Goal: Task Accomplishment & Management: Use online tool/utility

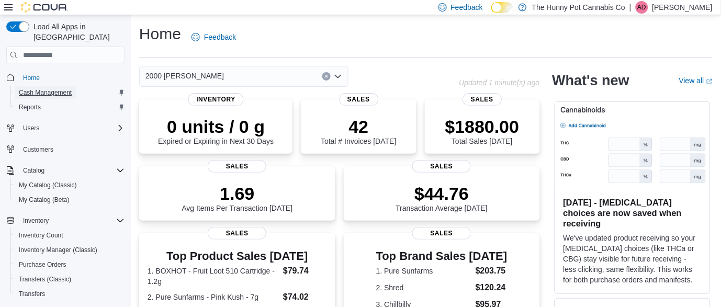
click at [55, 88] on span "Cash Management" at bounding box center [45, 92] width 53 height 8
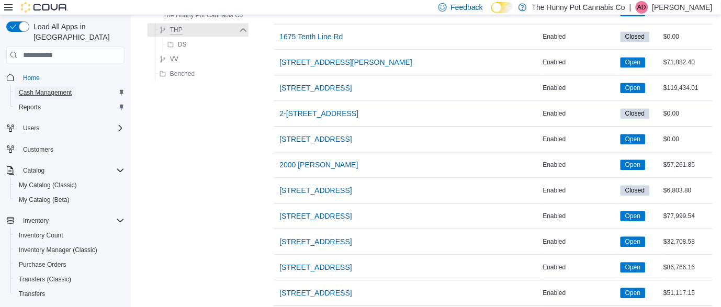
scroll to position [417, 0]
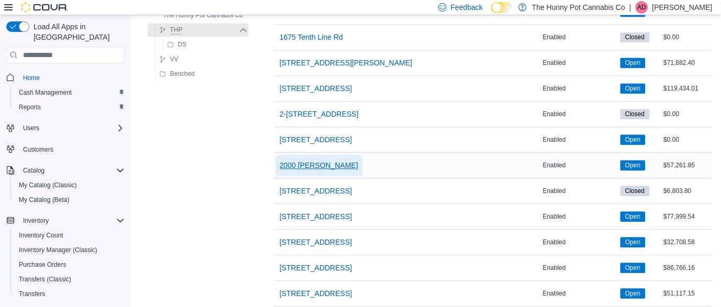
click at [311, 165] on span "2000 [PERSON_NAME]" at bounding box center [319, 165] width 78 height 10
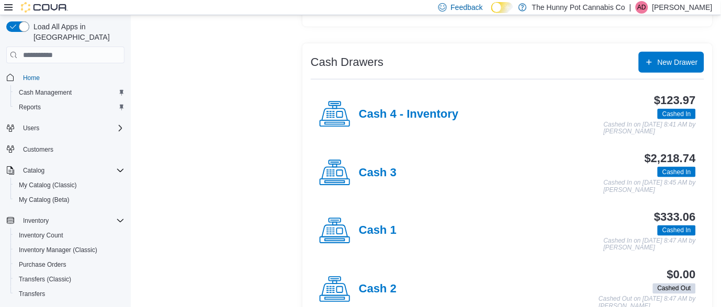
scroll to position [179, 0]
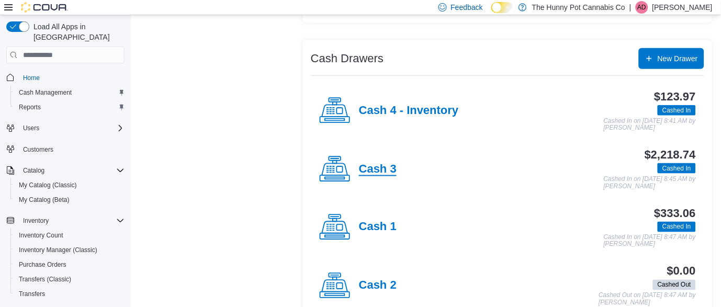
click at [386, 172] on h4 "Cash 3" at bounding box center [378, 170] width 38 height 14
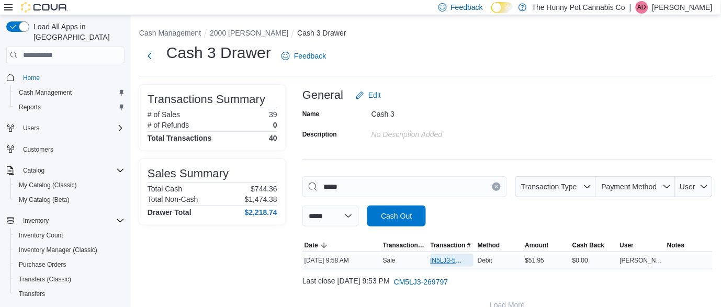
click at [447, 263] on span "IN5LJ3-5959156" at bounding box center [447, 260] width 33 height 8
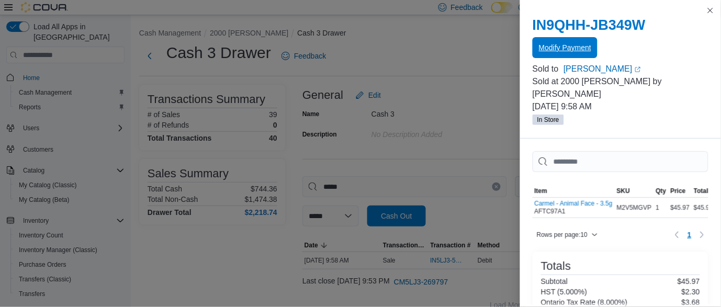
click at [563, 56] on span "Modify Payment" at bounding box center [565, 47] width 52 height 21
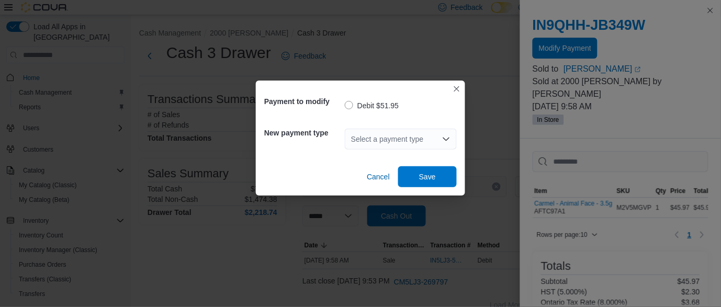
click at [399, 132] on div "Select a payment type" at bounding box center [401, 139] width 112 height 21
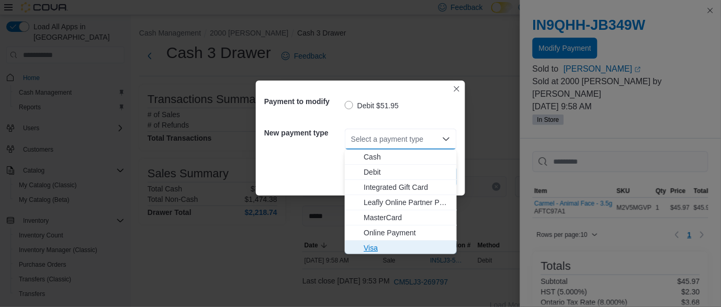
click at [386, 242] on button "Visa" at bounding box center [401, 248] width 112 height 15
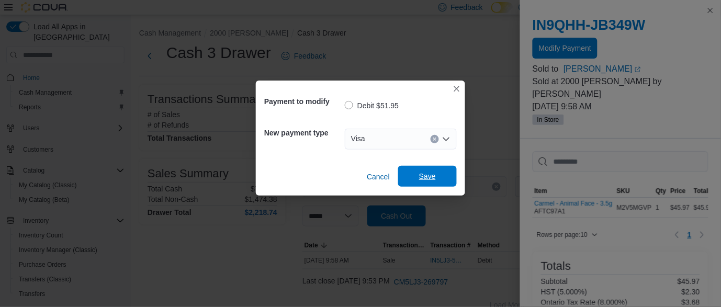
click at [437, 179] on span "Save" at bounding box center [428, 176] width 46 height 21
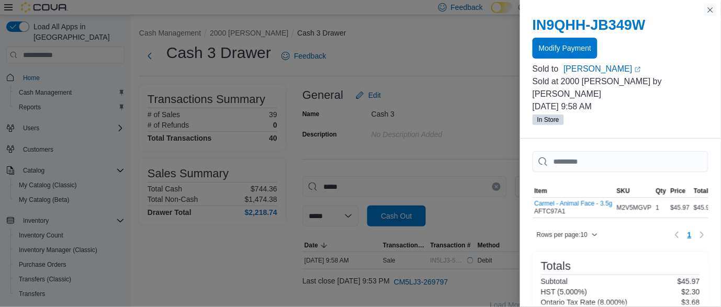
click at [707, 8] on button "Close this dialog" at bounding box center [710, 10] width 13 height 13
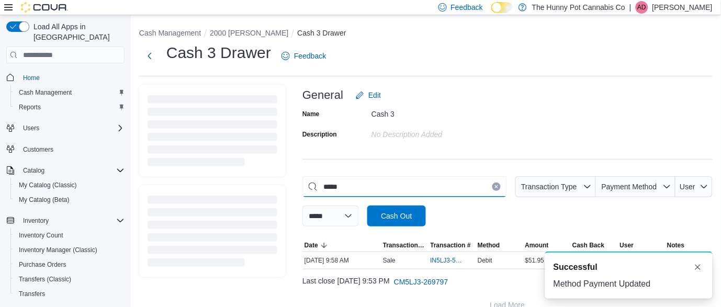
click at [454, 189] on input "*****" at bounding box center [404, 186] width 205 height 21
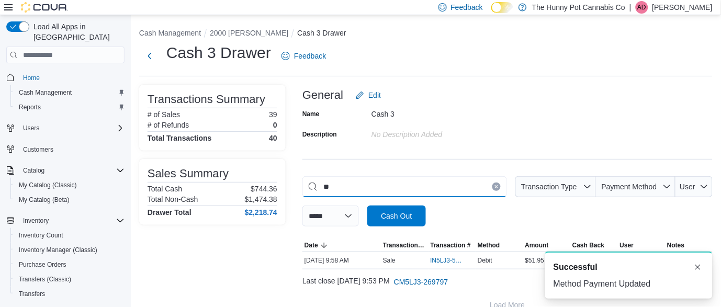
type input "*"
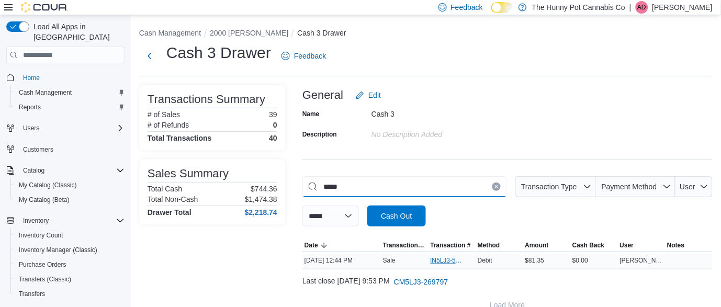
type input "*****"
click at [450, 262] on span "IN5LJ3-5960128" at bounding box center [447, 260] width 33 height 8
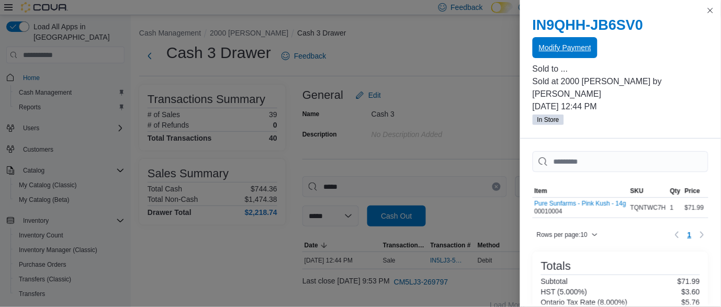
click at [552, 57] on span "Modify Payment" at bounding box center [565, 47] width 52 height 21
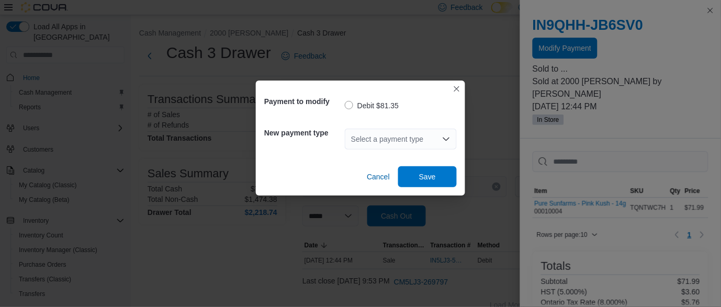
click at [387, 141] on div "Select a payment type" at bounding box center [401, 139] width 112 height 21
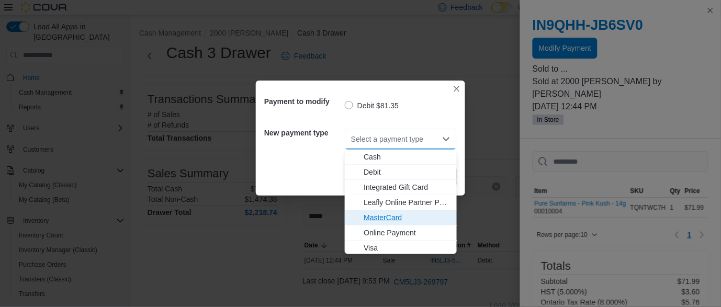
click at [388, 218] on span "MasterCard" at bounding box center [407, 217] width 87 height 10
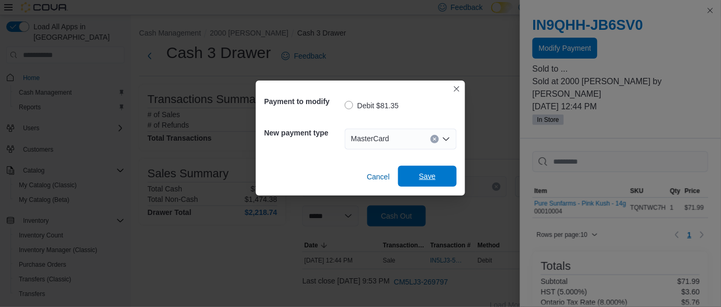
click at [429, 177] on span "Save" at bounding box center [427, 176] width 17 height 10
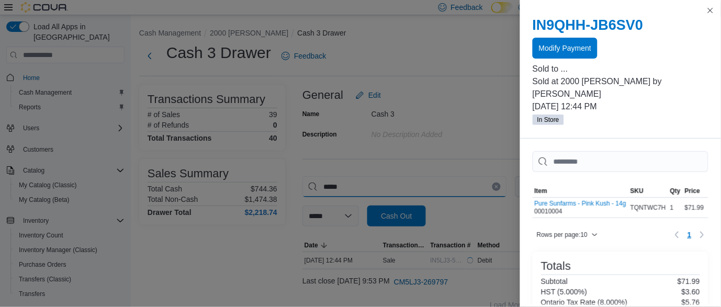
click at [444, 182] on input "*****" at bounding box center [404, 186] width 205 height 21
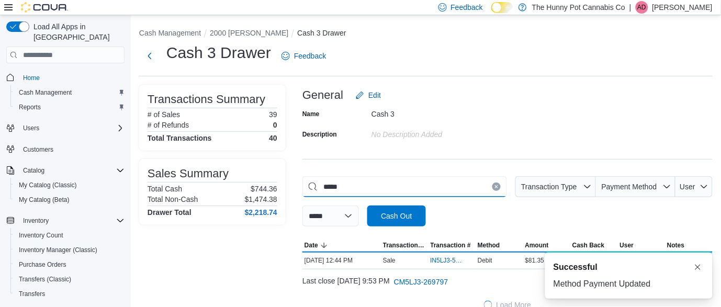
click at [444, 182] on input "*****" at bounding box center [404, 186] width 205 height 21
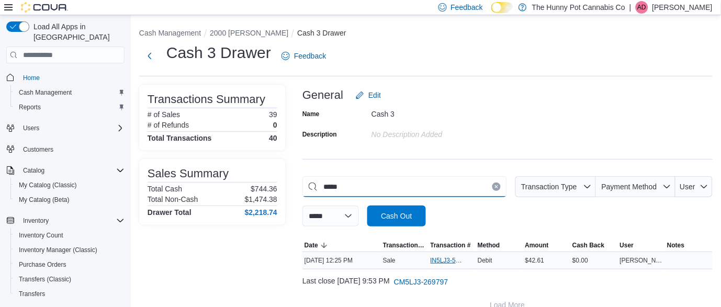
type input "*****"
click at [448, 261] on span "IN5LJ3-5959976" at bounding box center [447, 260] width 33 height 8
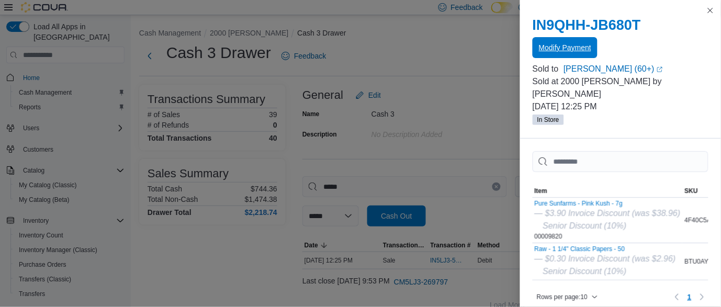
click at [575, 50] on span "Modify Payment" at bounding box center [565, 47] width 52 height 10
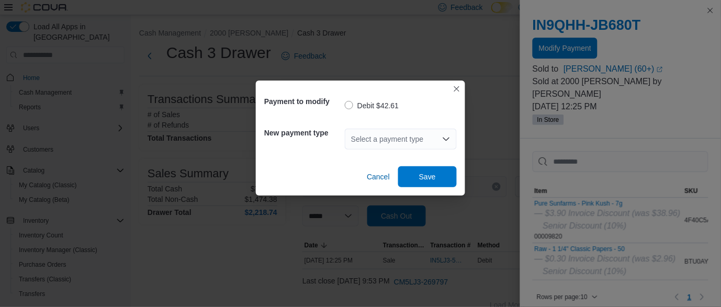
click at [404, 141] on div "Select a payment type" at bounding box center [401, 139] width 112 height 21
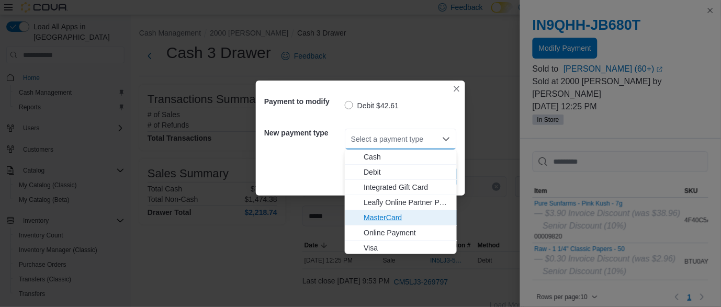
click at [389, 223] on button "MasterCard" at bounding box center [401, 217] width 112 height 15
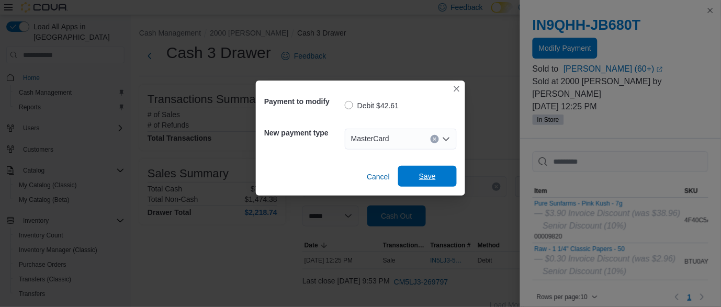
click at [423, 175] on span "Save" at bounding box center [427, 176] width 17 height 10
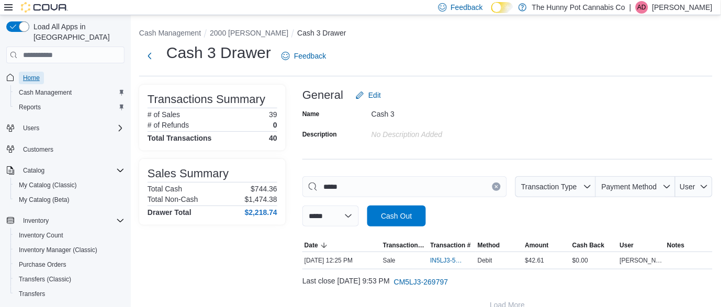
click at [32, 74] on span "Home" at bounding box center [31, 78] width 17 height 8
